Goal: Task Accomplishment & Management: Manage account settings

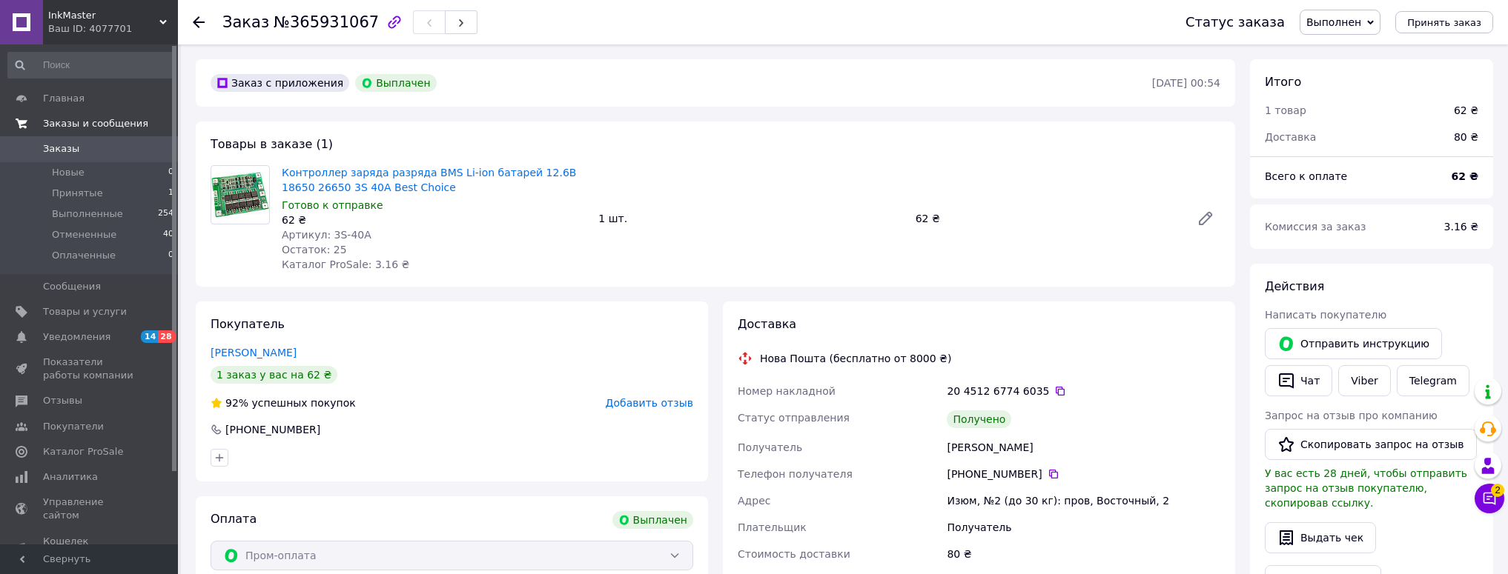
scroll to position [61, 0]
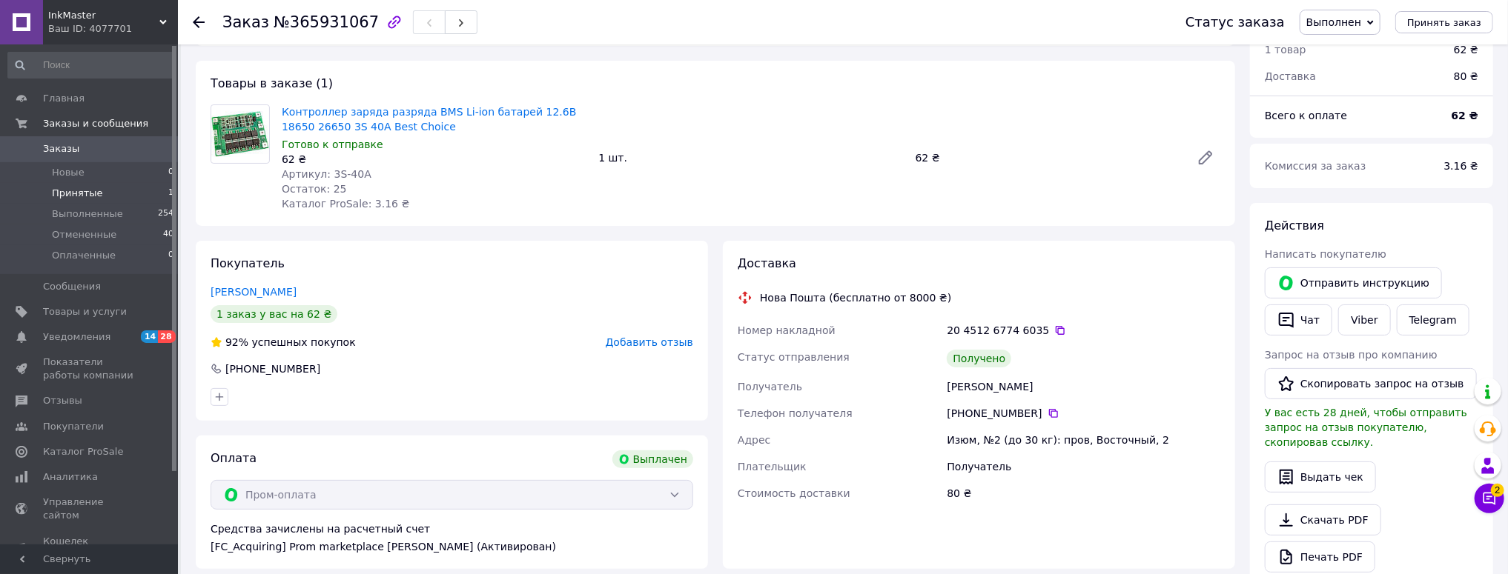
click at [68, 187] on span "Принятые" at bounding box center [77, 193] width 51 height 13
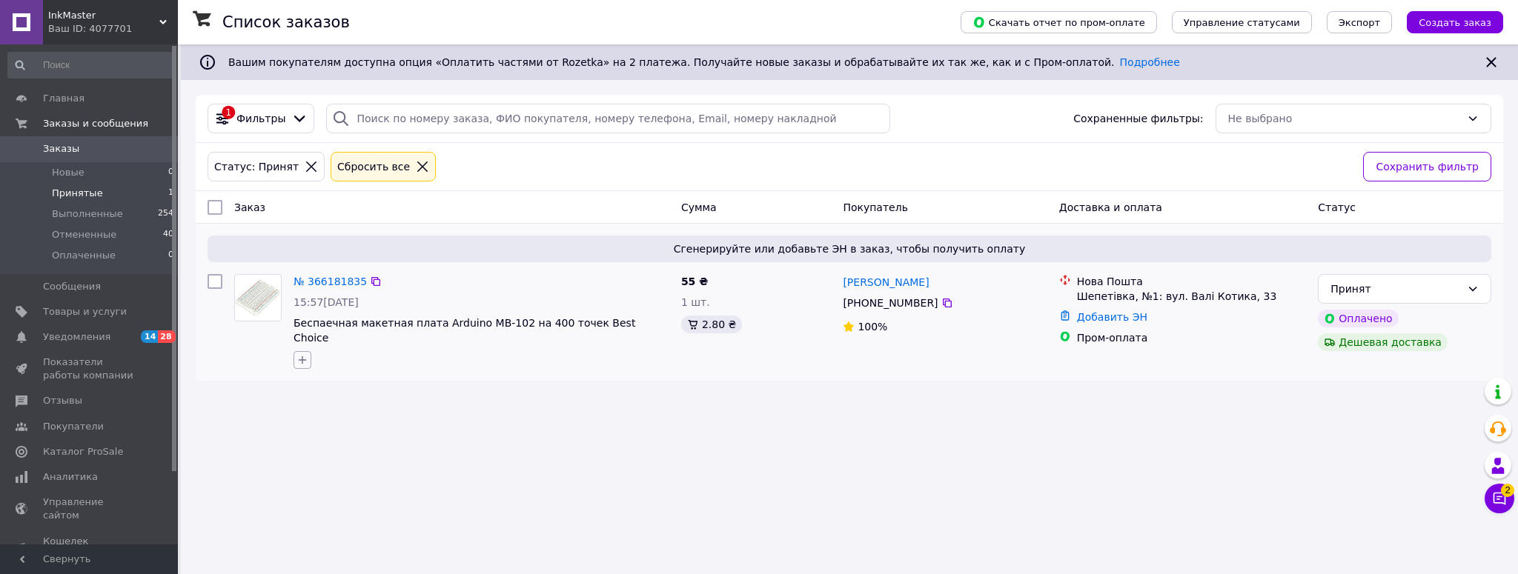
click at [305, 354] on icon "button" at bounding box center [303, 360] width 12 height 12
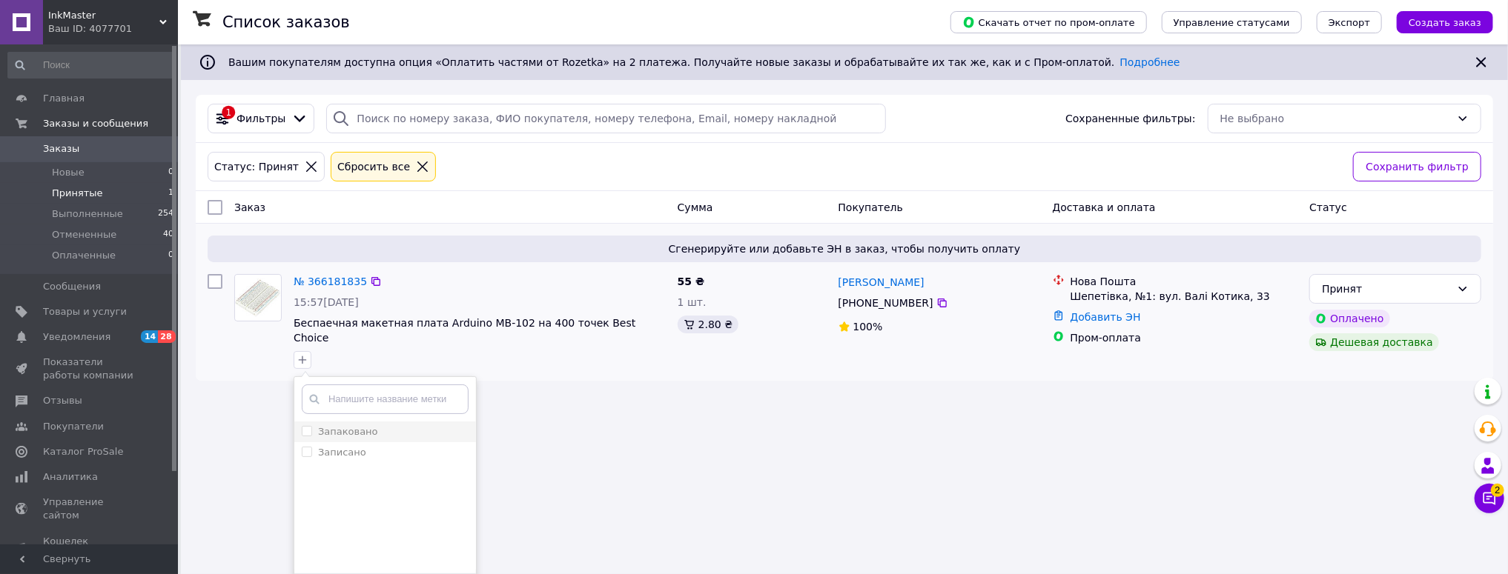
click at [350, 426] on label "Запаковано" at bounding box center [348, 431] width 60 height 11
checkbox input "true"
click at [338, 447] on label "Записано" at bounding box center [342, 452] width 48 height 11
checkbox input "true"
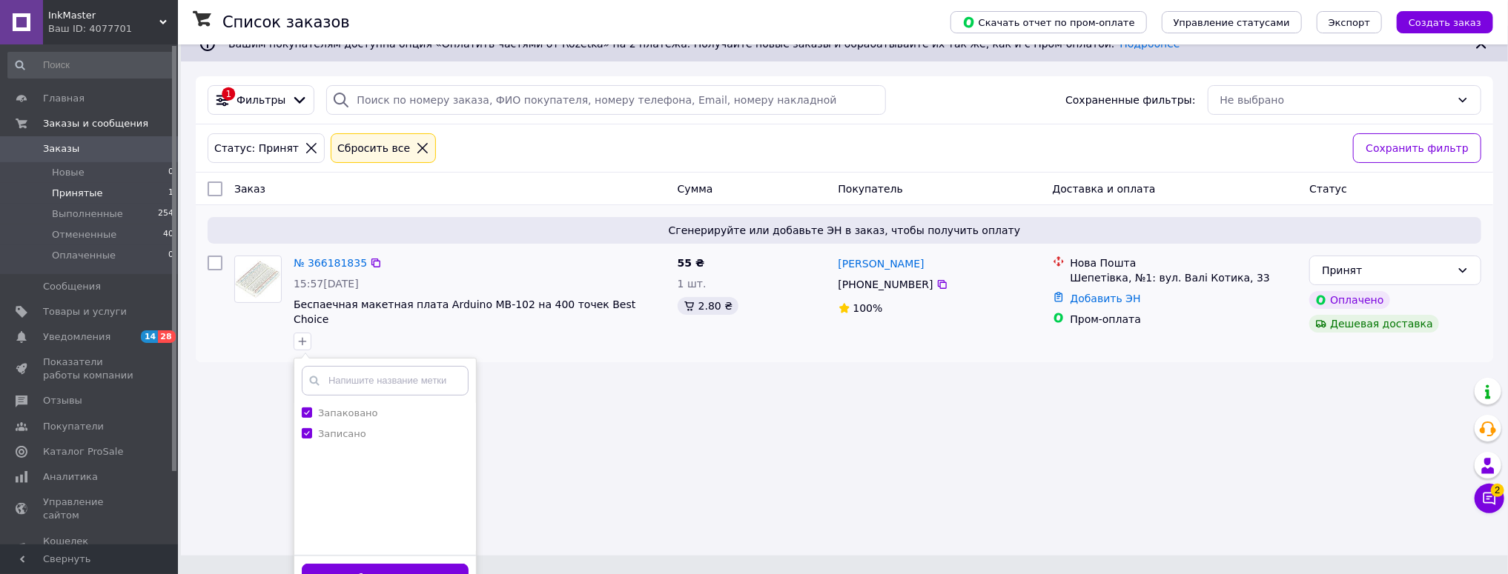
scroll to position [30, 0]
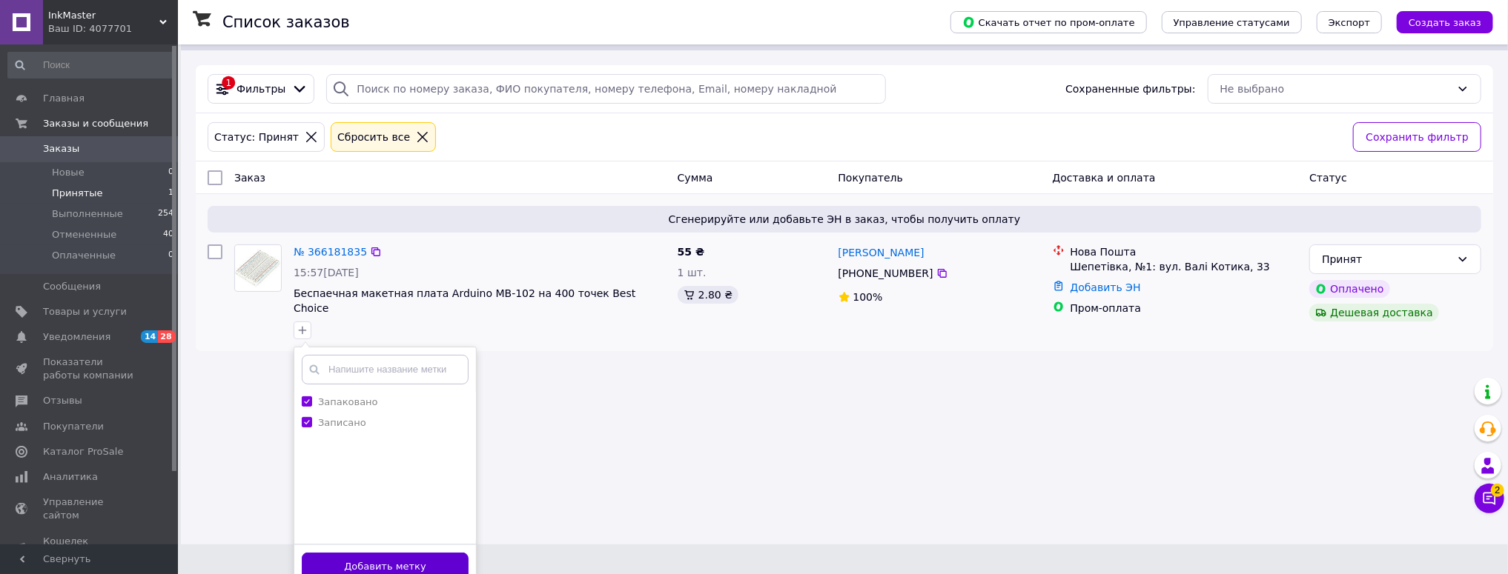
click at [351, 553] on button "Добавить метку" at bounding box center [385, 567] width 167 height 29
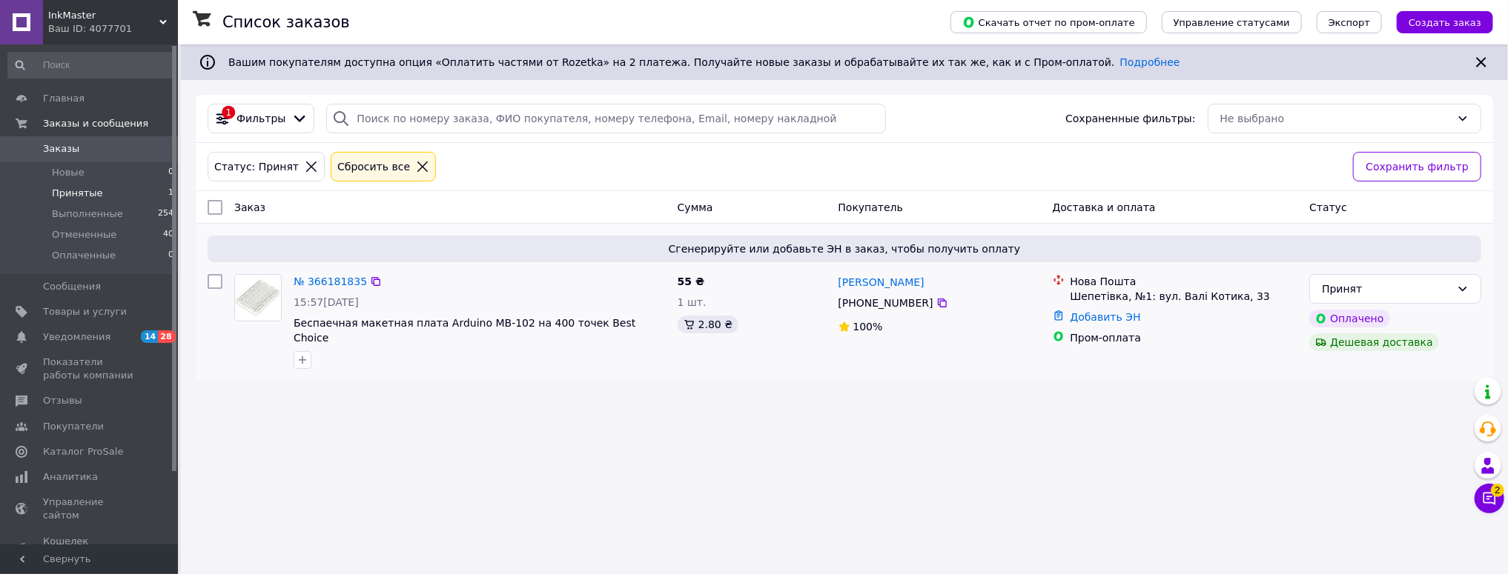
scroll to position [0, 0]
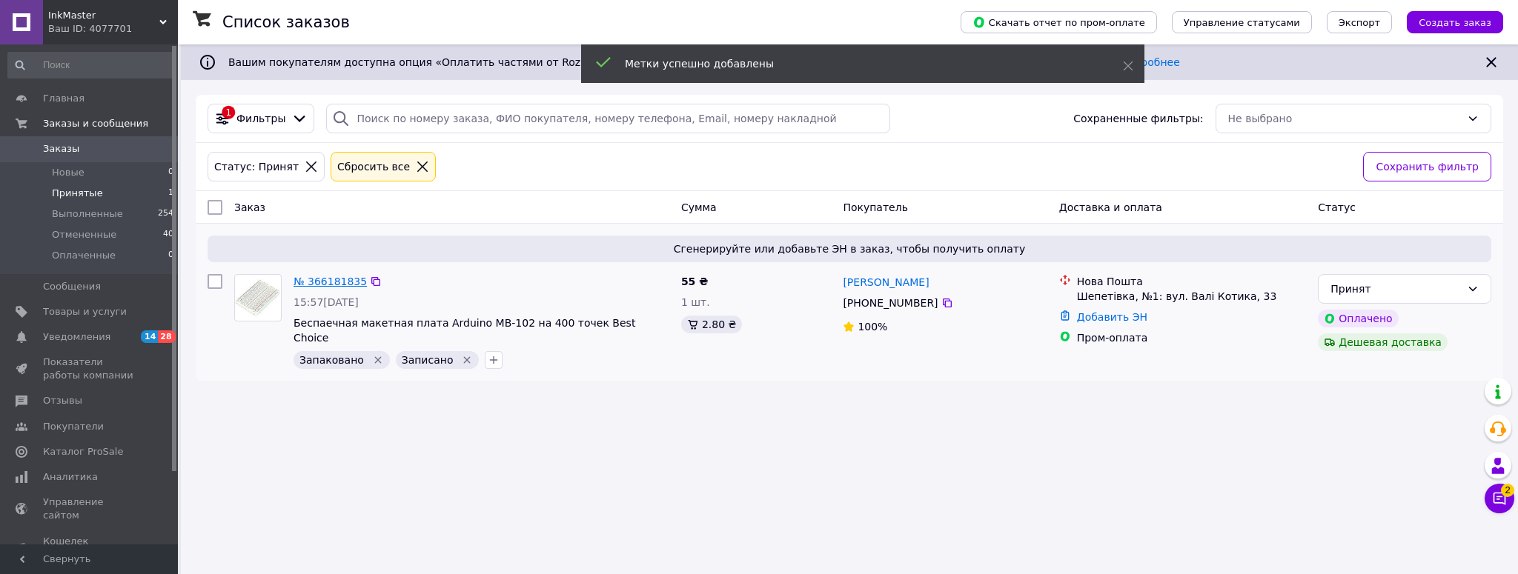
click at [326, 281] on link "№ 366181835" at bounding box center [330, 282] width 73 height 12
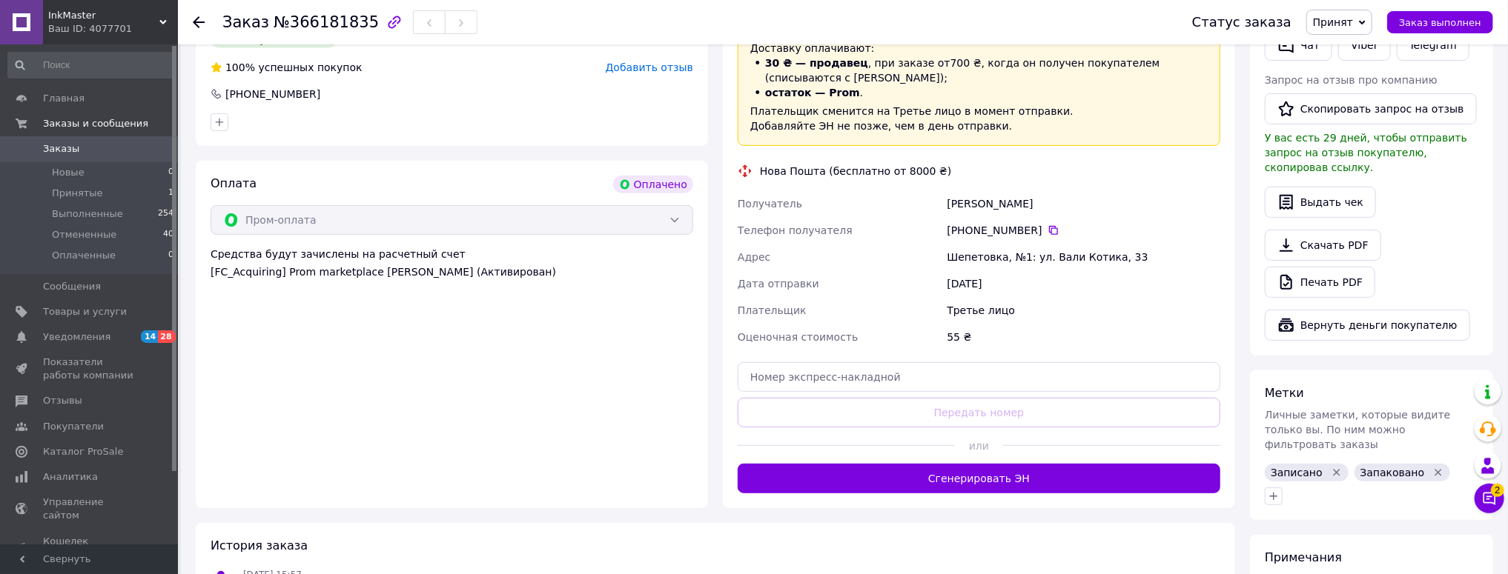
scroll to position [474, 0]
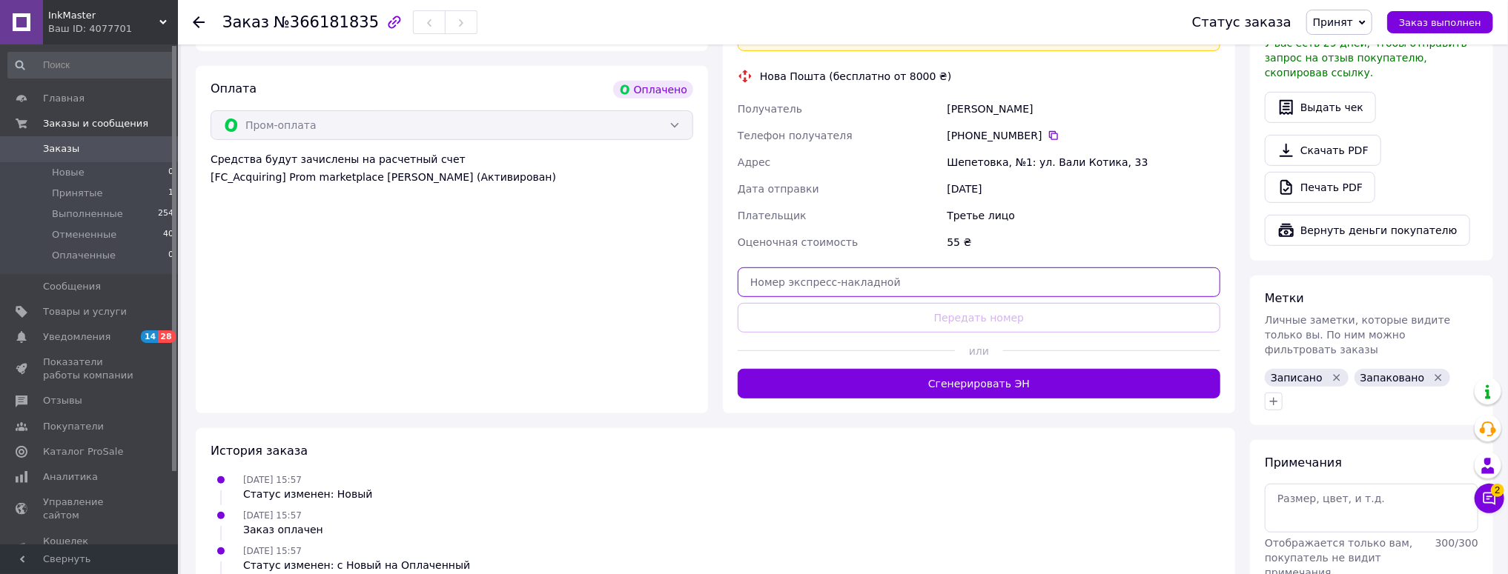
click at [836, 291] on input "text" at bounding box center [979, 283] width 483 height 30
paste input "20451269250710"
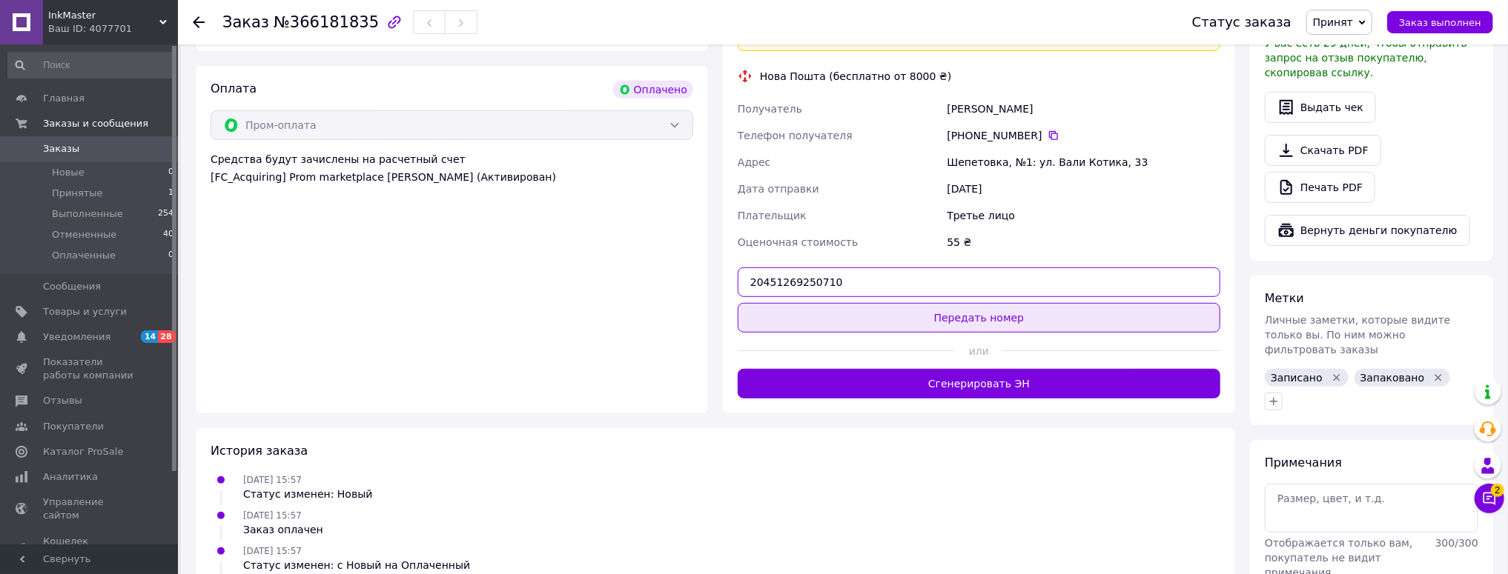
type input "20451269250710"
click at [962, 320] on button "Передать номер" at bounding box center [979, 318] width 483 height 30
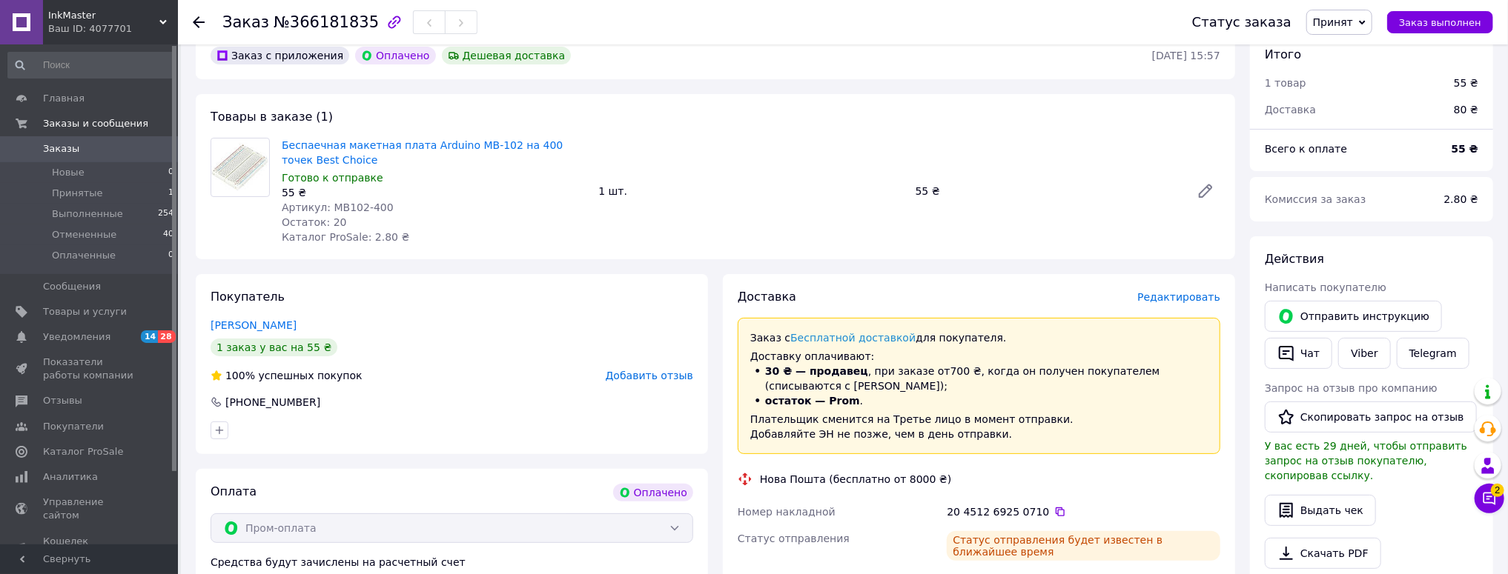
scroll to position [59, 0]
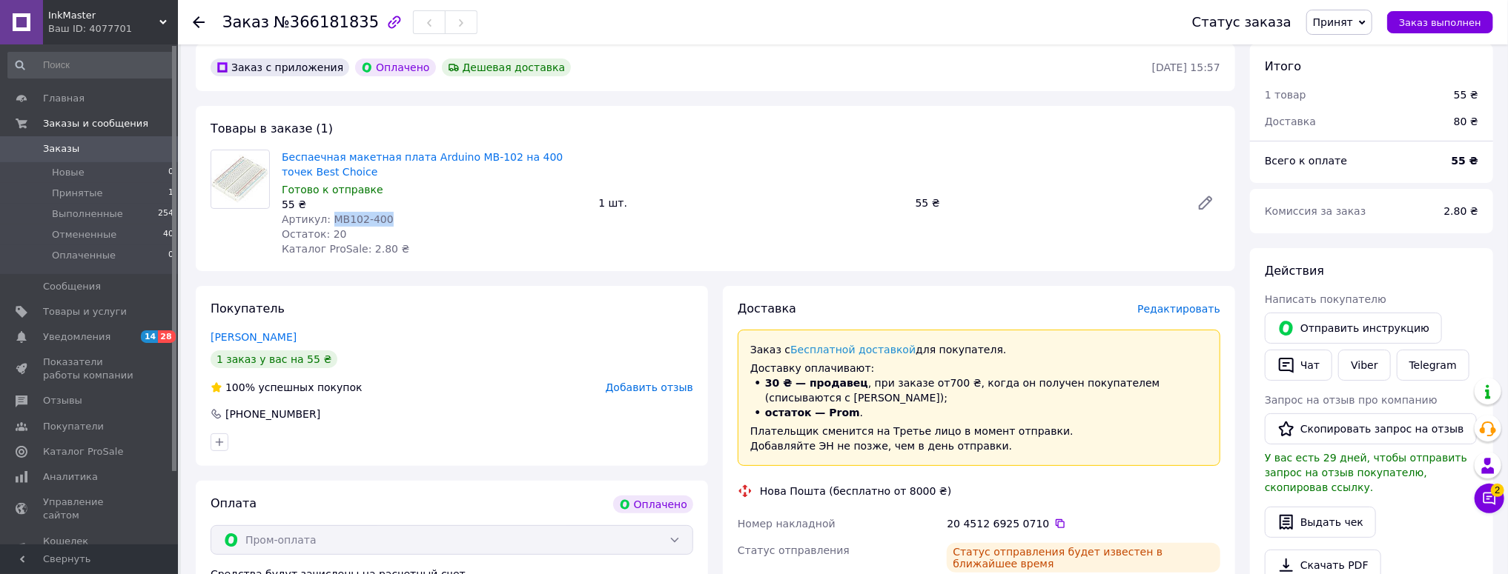
drag, startPoint x: 365, startPoint y: 222, endPoint x: 328, endPoint y: 221, distance: 37.1
click at [328, 221] on div "Артикул: МВ102-400" at bounding box center [434, 219] width 305 height 15
copy span "МВ102-400"
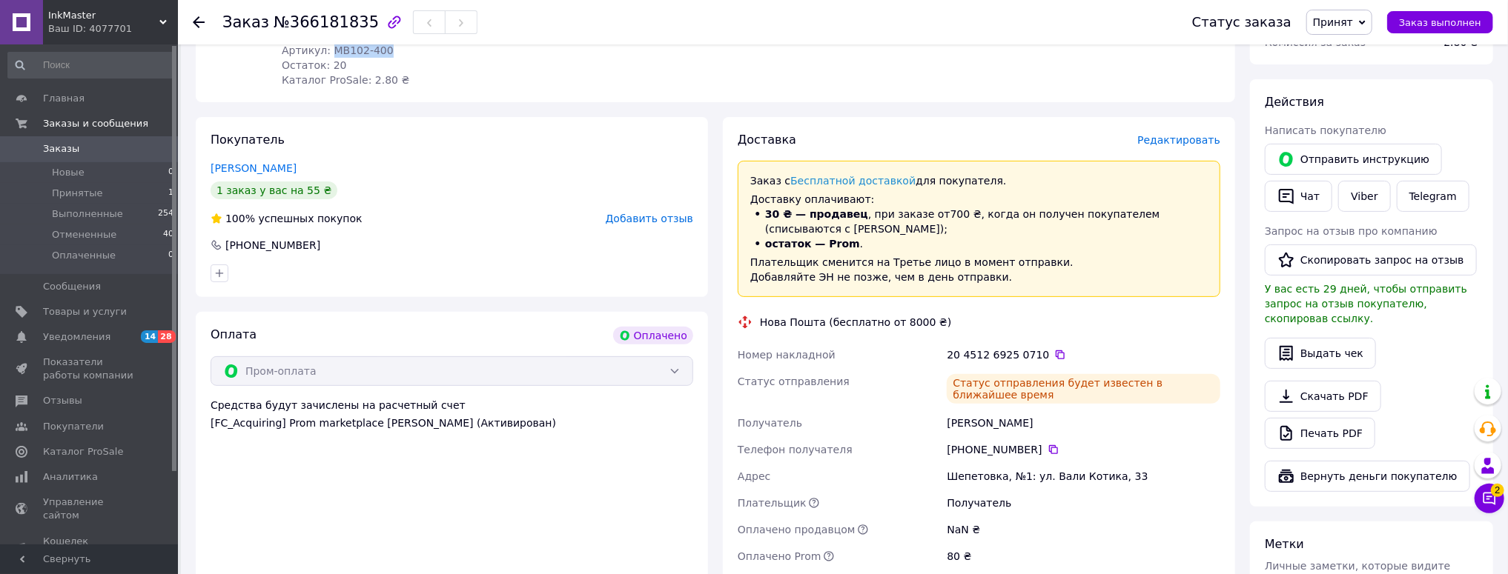
scroll to position [237, 0]
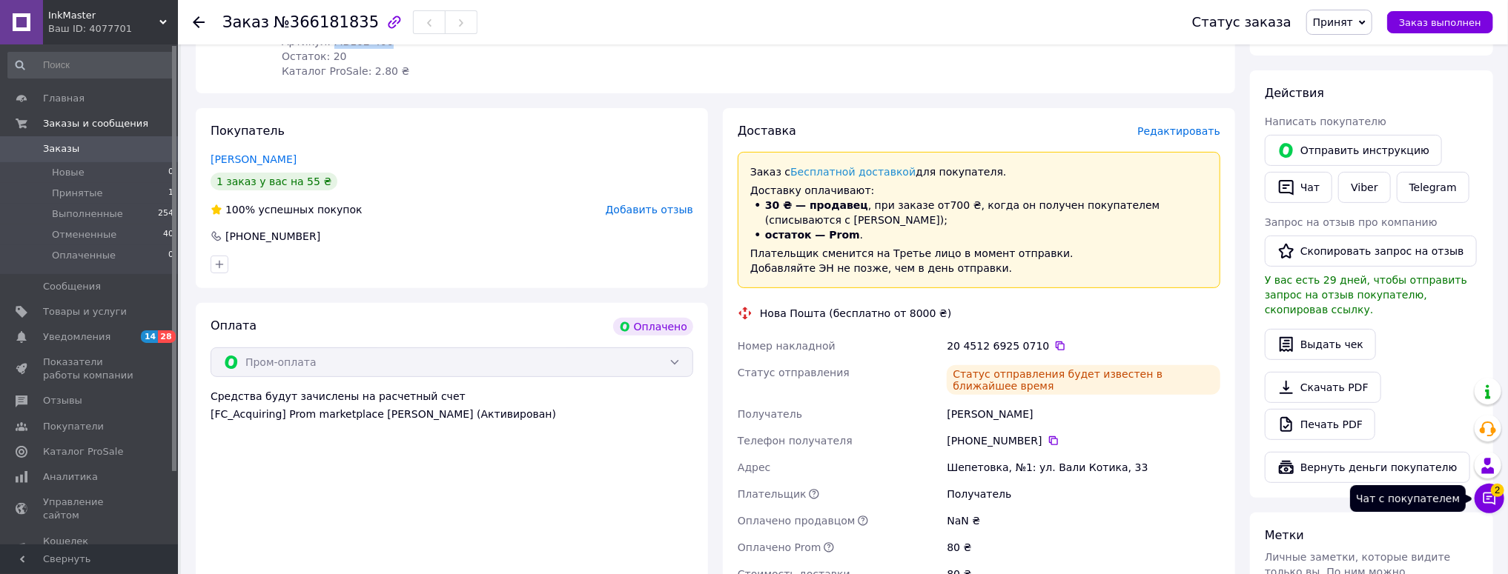
click at [1494, 506] on button "Чат с покупателем 2" at bounding box center [1489, 499] width 30 height 30
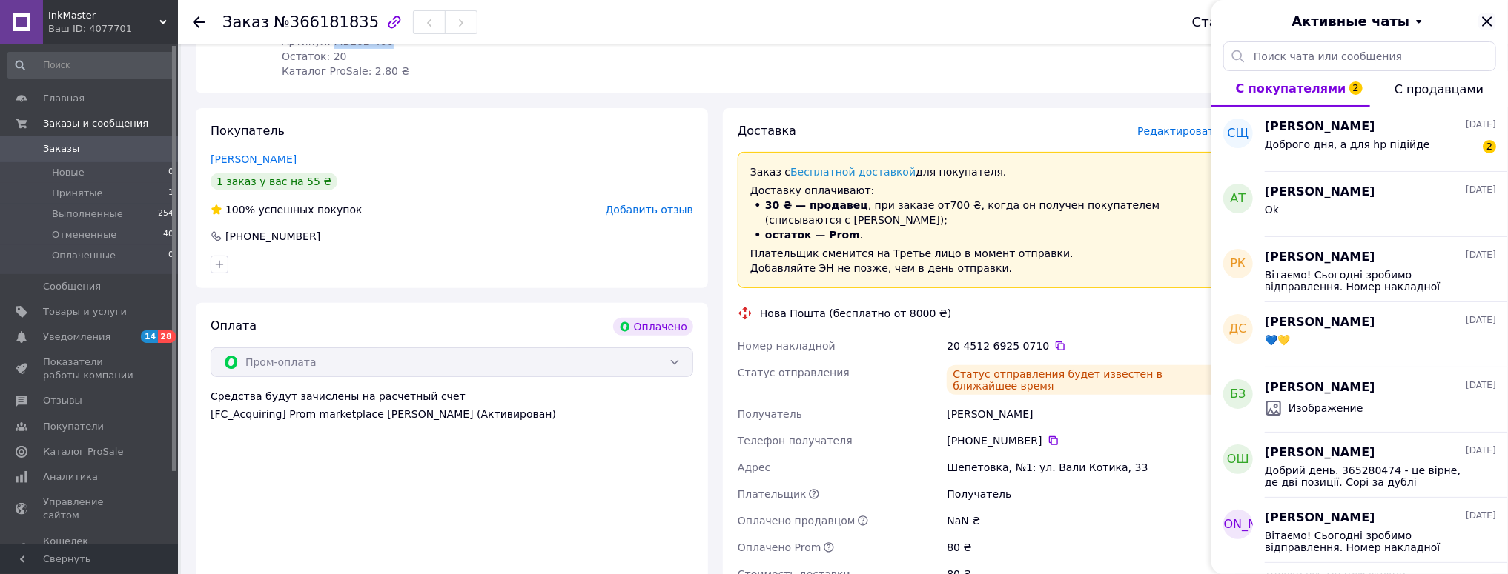
click at [1491, 21] on icon "Закрыть" at bounding box center [1487, 22] width 18 height 18
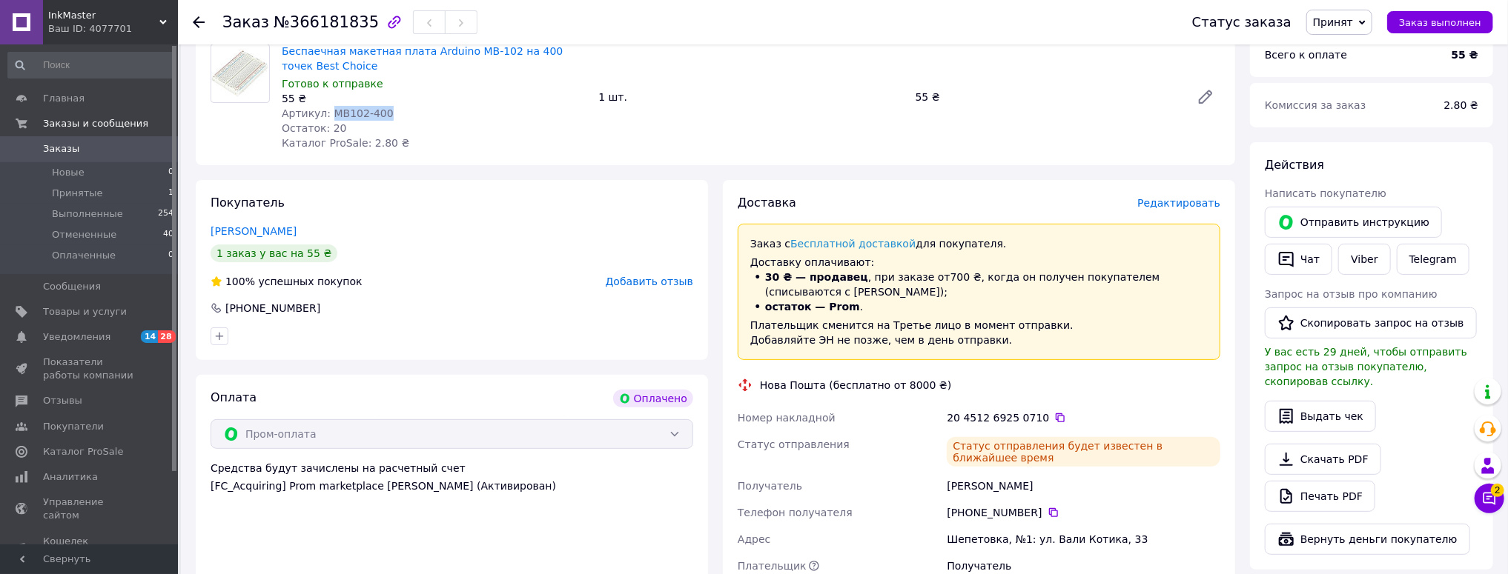
scroll to position [0, 0]
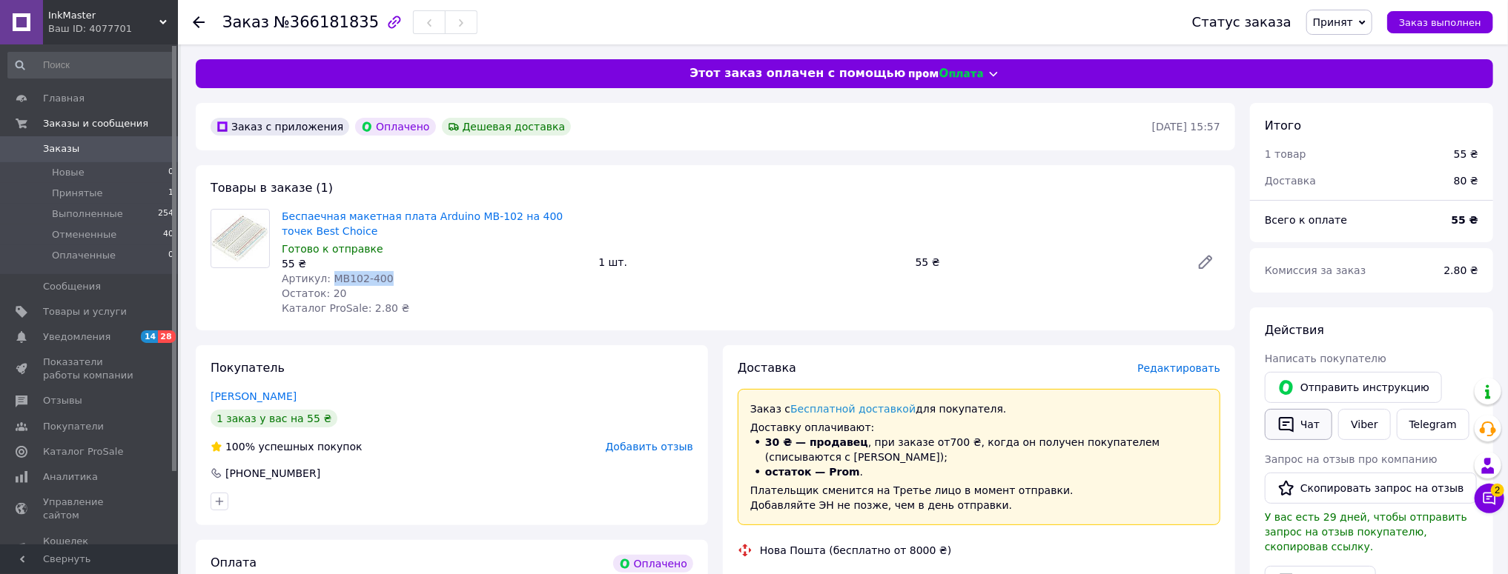
click at [1306, 420] on button "Чат" at bounding box center [1298, 424] width 67 height 31
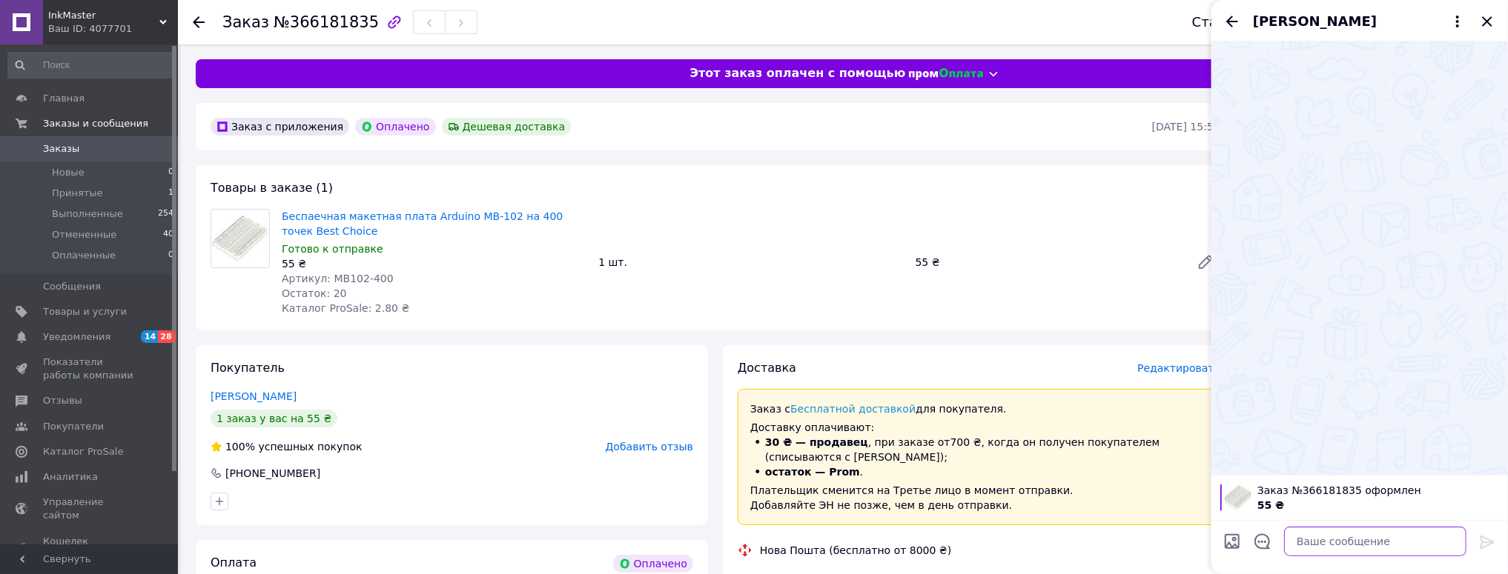
click at [1334, 542] on textarea at bounding box center [1375, 542] width 182 height 30
paste textarea "Вітаємо! В понеділок зробимо відправлення. Номер накладної 20451269249162 Дякує…"
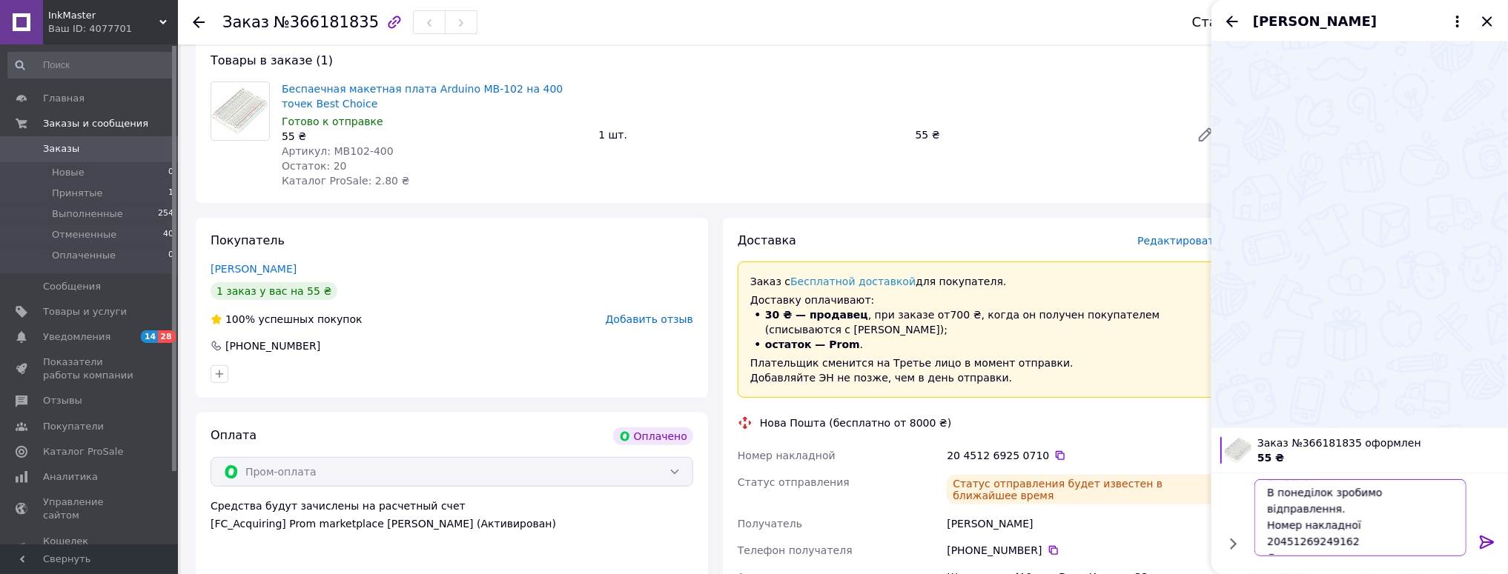
scroll to position [237, 0]
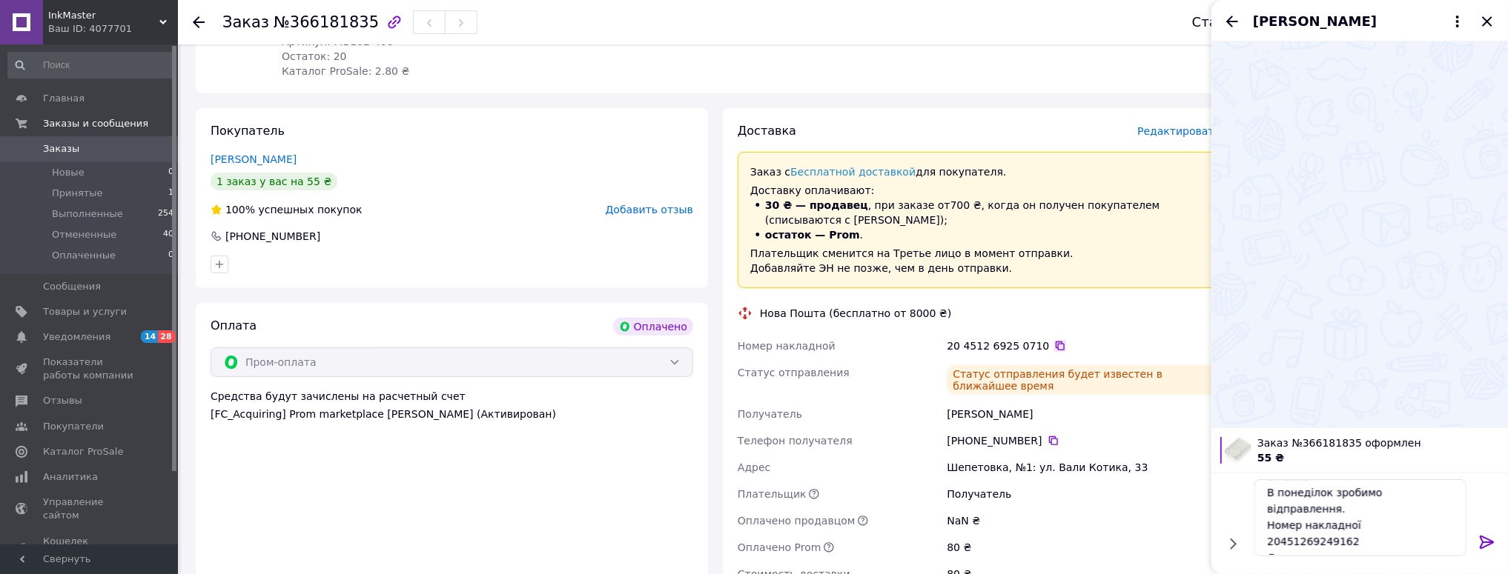
click at [1054, 346] on icon at bounding box center [1060, 346] width 12 height 12
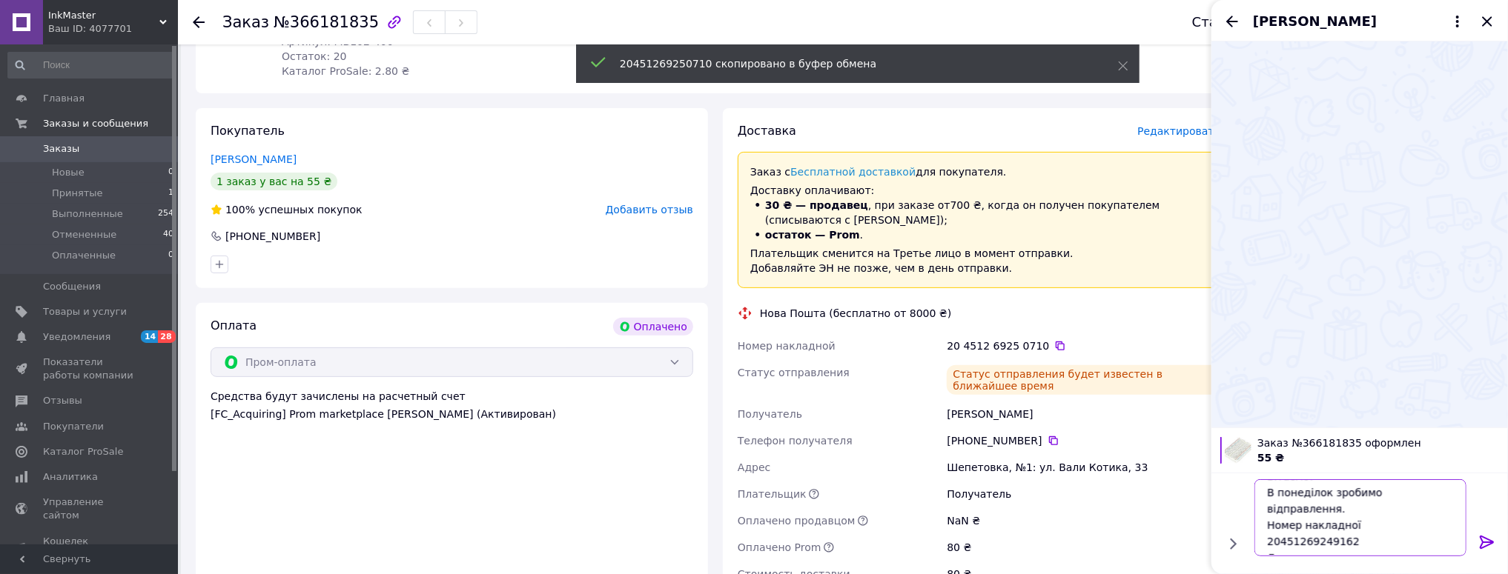
drag, startPoint x: 1352, startPoint y: 522, endPoint x: 1241, endPoint y: 534, distance: 111.8
click at [1241, 534] on div "Вітаємо! В понеділок зробимо відправлення. Номер накладної 20451269249162 Дякує…" at bounding box center [1359, 518] width 285 height 89
paste textarea "20451269250710"
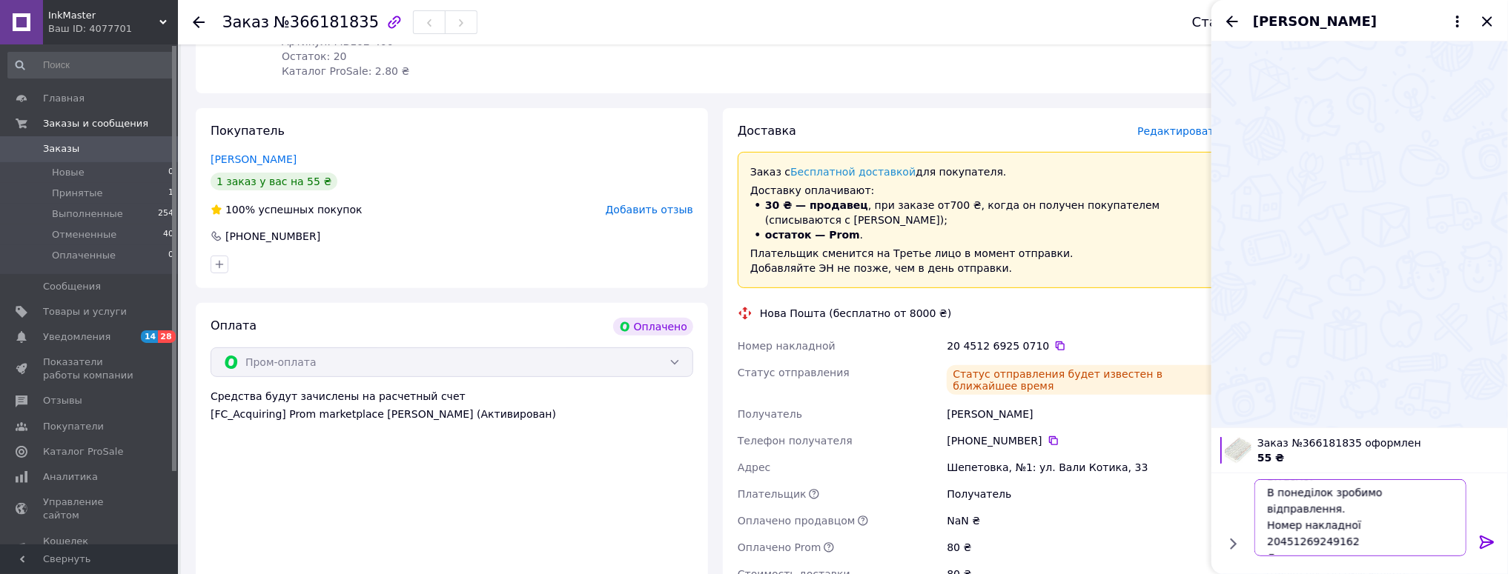
click at [1352, 523] on textarea "Вітаємо! В понеділок зробимо відправлення. Номер накладної 20451269249162 Дякує…" at bounding box center [1360, 518] width 212 height 77
drag, startPoint x: 1349, startPoint y: 525, endPoint x: 1239, endPoint y: 529, distance: 109.8
click at [1245, 529] on div "Вітаємо! В понеділок зробимо відправлення. Номер накладної 20451269249162 Дякує…" at bounding box center [1359, 518] width 285 height 89
paste textarea "50710"
type textarea "Вітаємо! В понеділок зробимо відправлення. Номер накладної 20451269250710 Дякує…"
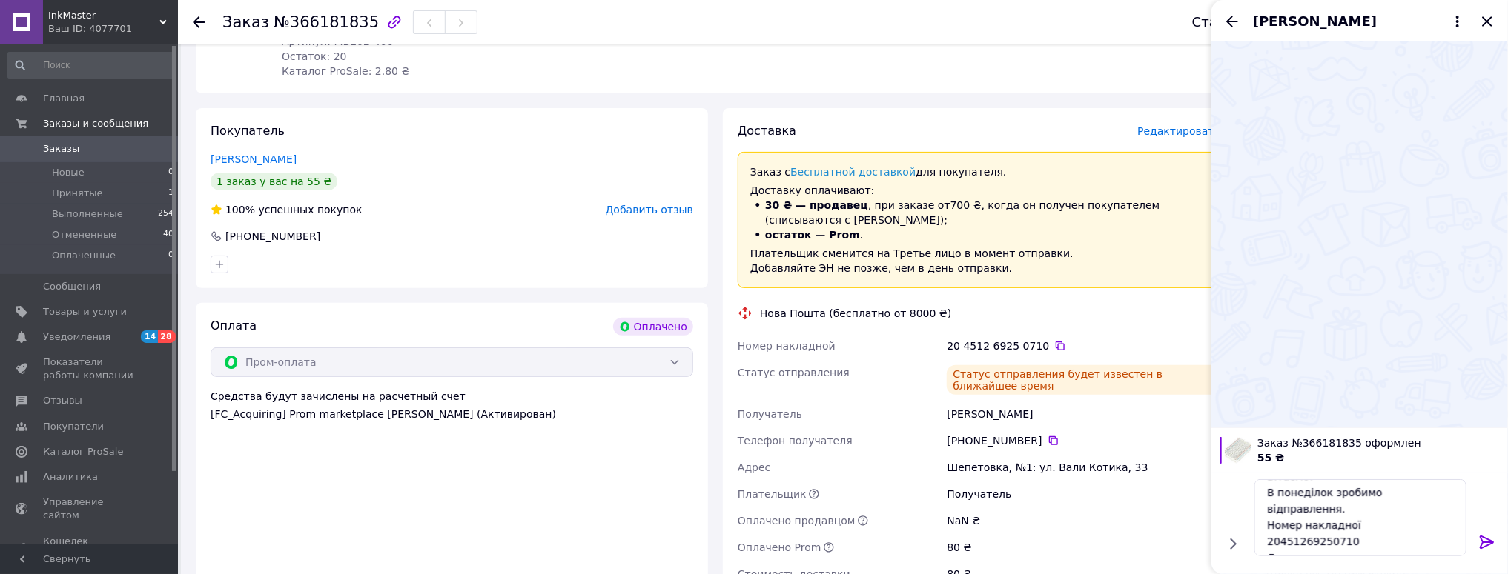
click at [1481, 546] on icon at bounding box center [1487, 542] width 14 height 13
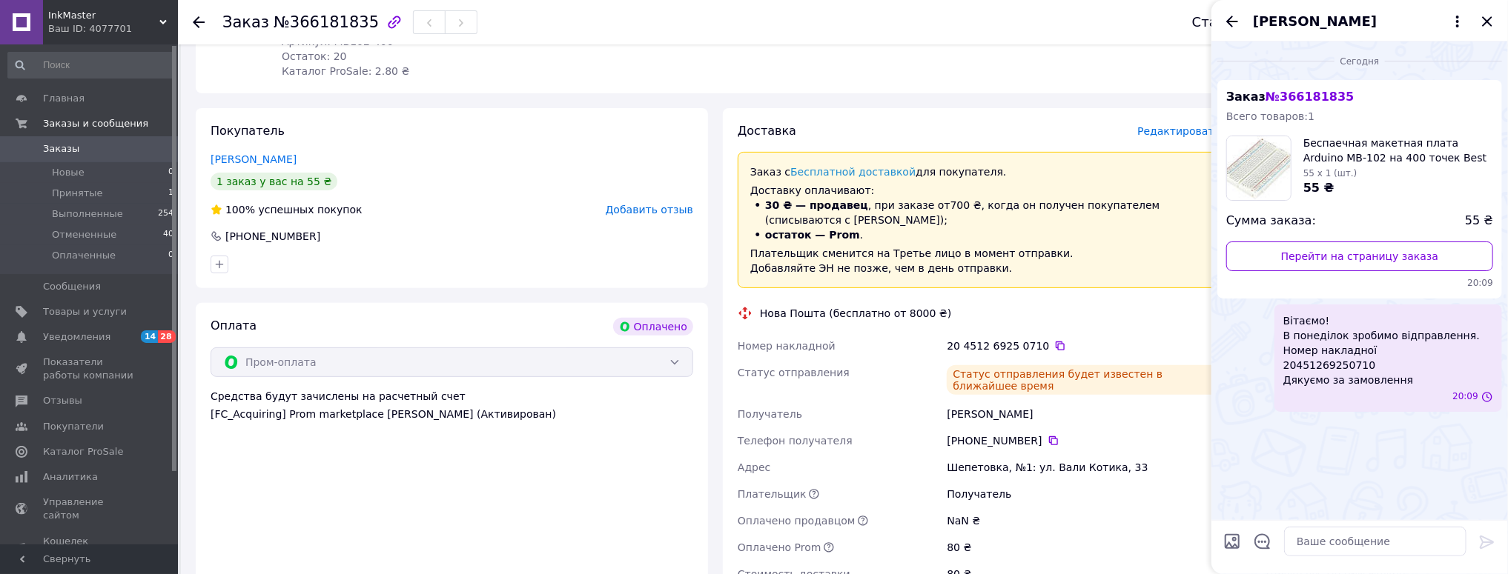
scroll to position [0, 0]
click at [1485, 21] on icon "Закрыть" at bounding box center [1487, 22] width 18 height 18
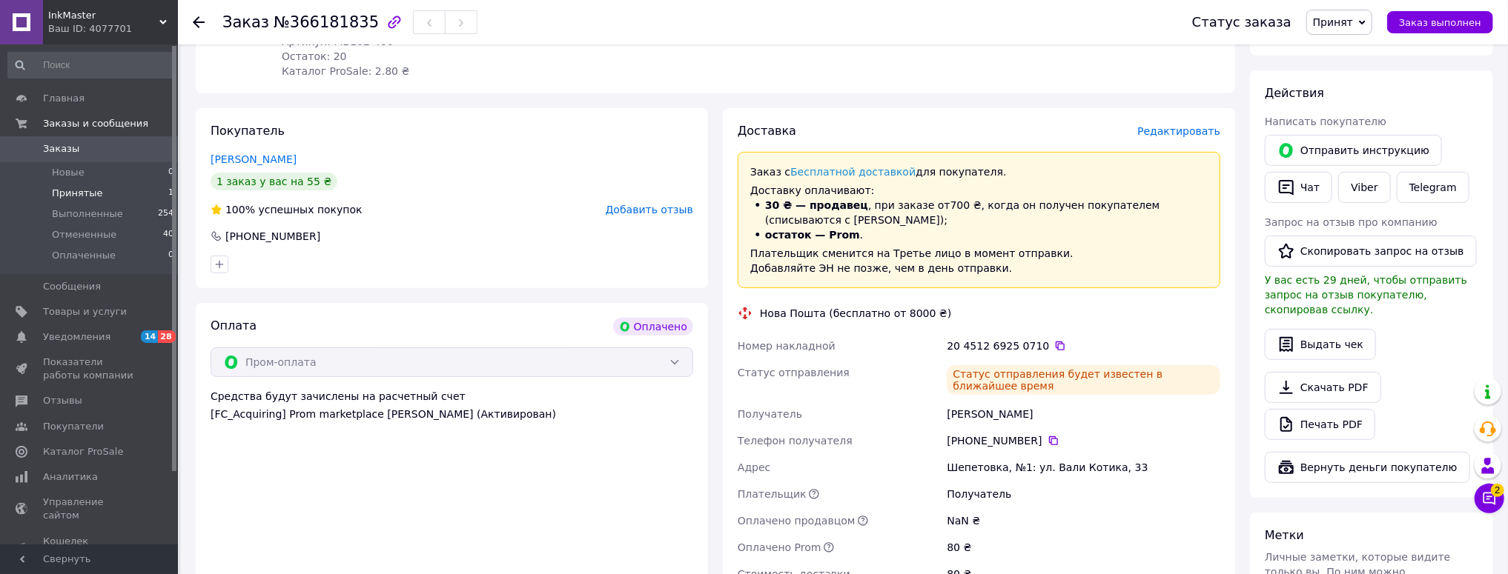
click at [104, 193] on li "Принятые 1" at bounding box center [91, 193] width 182 height 21
